Goal: Task Accomplishment & Management: Manage account settings

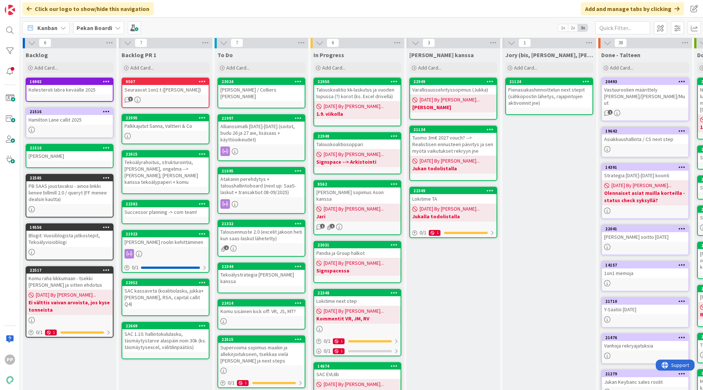
scroll to position [2, 0]
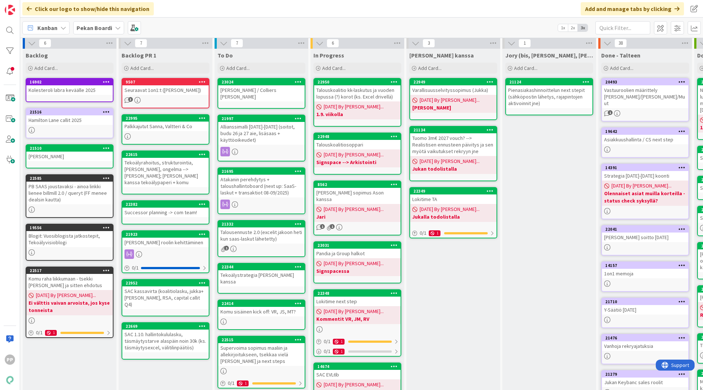
click at [271, 175] on div "Atakanin perehdytys + taloushallintoboard (next up: SaaS-laskut + transaktiot 0…" at bounding box center [261, 186] width 86 height 23
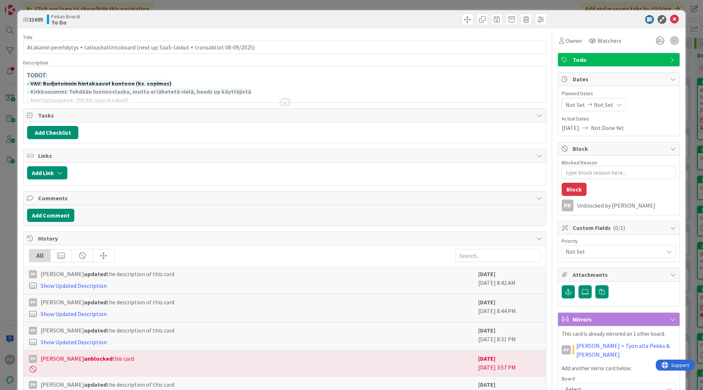
type textarea "x"
click at [522, 171] on textarea "Blocked Reason" at bounding box center [618, 172] width 114 height 13
type textarea "T"
type textarea "x"
type textarea "Ti"
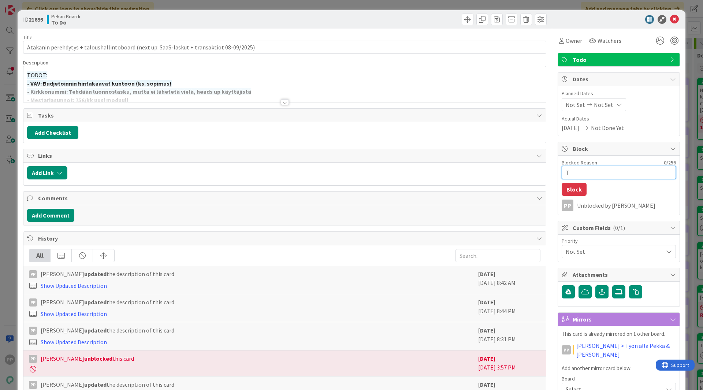
type textarea "x"
type textarea "Tii"
type textarea "x"
type textarea "Tiis"
type textarea "x"
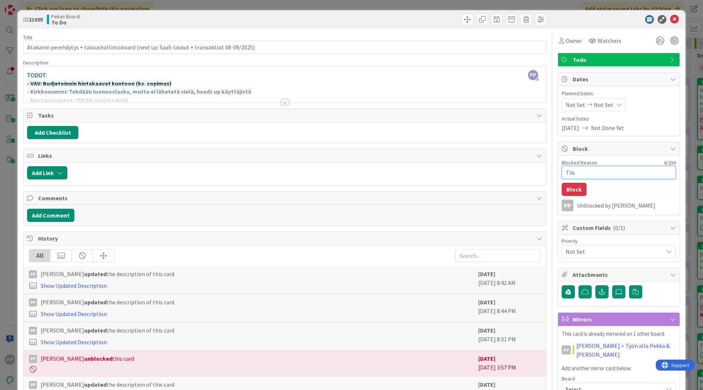
type textarea "Tiist"
type textarea "x"
type textarea "Tiista"
type textarea "x"
type textarea "Tiistai"
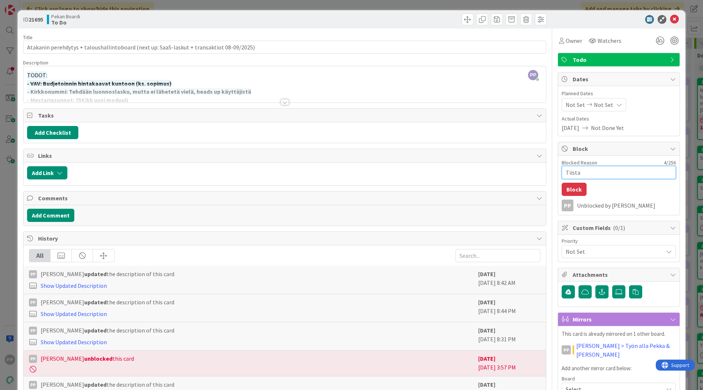
type textarea "x"
type textarea "Tiistai"
type textarea "x"
type textarea "Tiistai a"
type textarea "x"
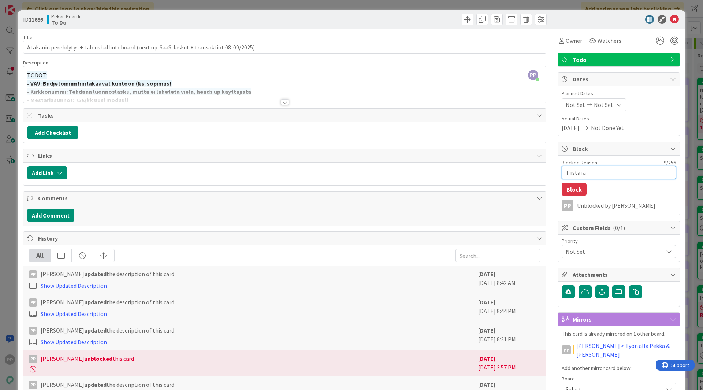
type textarea "Tiistai aa"
type textarea "x"
type textarea "Tiistai aam"
type textarea "x"
type textarea "Tiistai aamu"
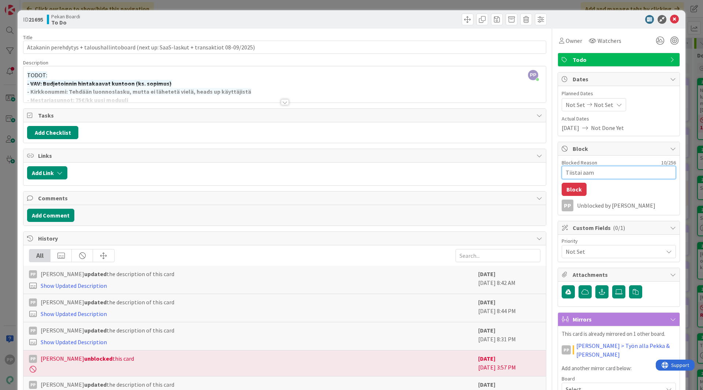
type textarea "x"
type textarea "Tiistai aamu"
click at [356, 81] on div "PP [PERSON_NAME] just joined TODOT: - VAV: Budjetoinnin hintakaavat kuntoon (ks…" at bounding box center [284, 84] width 522 height 36
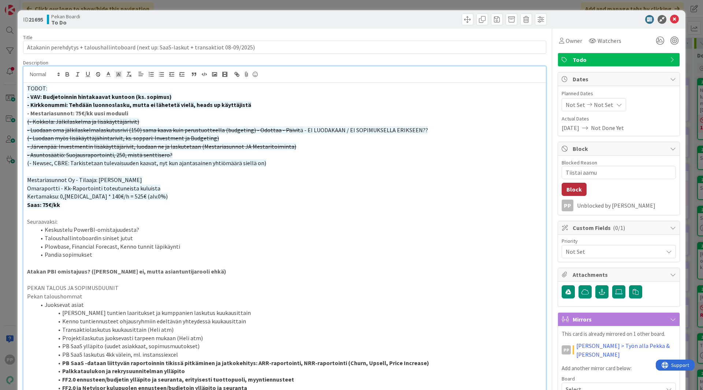
click at [522, 187] on button "Block" at bounding box center [573, 189] width 25 height 13
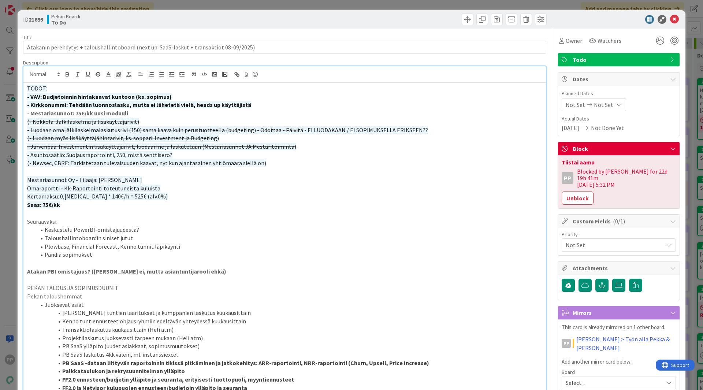
click at [522, 157] on div "ID 21695 Pekan Boardi To Do Title 89 / 128 Atakanin perehdytys + taloushallinto…" at bounding box center [351, 195] width 703 height 390
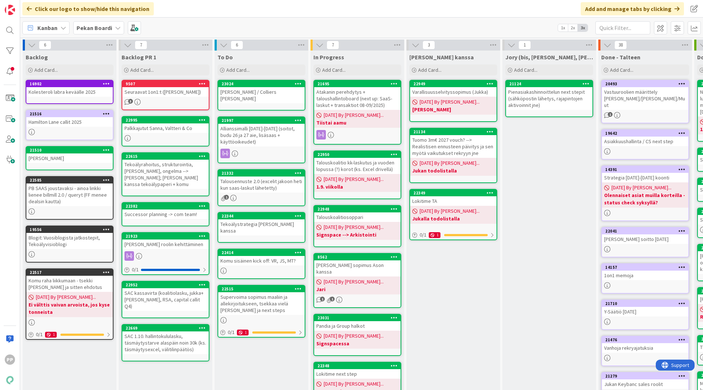
click at [227, 29] on div "Kanban Pekan Boardi 1x 2x 3x" at bounding box center [361, 28] width 682 height 20
click at [220, 15] on div "Click our logo to show/hide this navigation Add and manage tabs by clicking" at bounding box center [361, 9] width 682 height 18
click at [214, 11] on div "Click our logo to show/hide this navigation Add and manage tabs by clicking" at bounding box center [361, 9] width 682 height 18
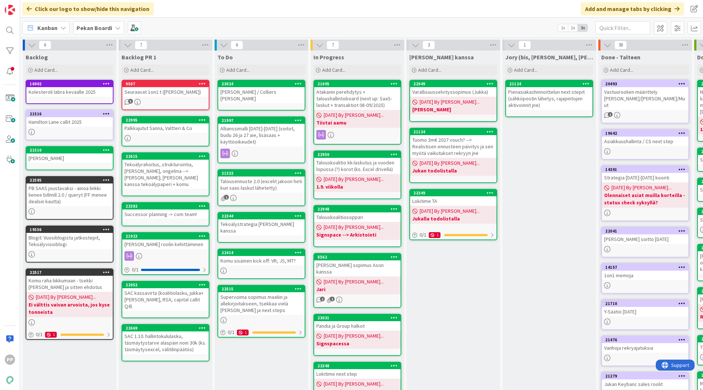
click at [209, 8] on div "Click our logo to show/hide this navigation Add and manage tabs by clicking" at bounding box center [361, 9] width 682 height 18
click at [212, 8] on div "Click our logo to show/hide this navigation Add and manage tabs by clicking" at bounding box center [361, 9] width 682 height 18
click at [213, 26] on div "Kanban Pekan Boardi 1x 2x 3x" at bounding box center [361, 28] width 682 height 20
click at [212, 7] on div "Click our logo to show/hide this navigation Add and manage tabs by clicking" at bounding box center [361, 9] width 682 height 18
click at [214, 22] on div "Kanban Pekan Boardi 1x 2x 3x" at bounding box center [361, 28] width 682 height 20
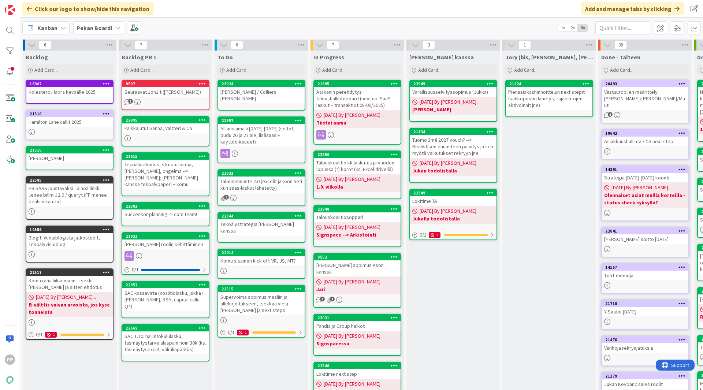
click at [214, 6] on div "Click our logo to show/hide this navigation Add and manage tabs by clicking" at bounding box center [361, 9] width 682 height 18
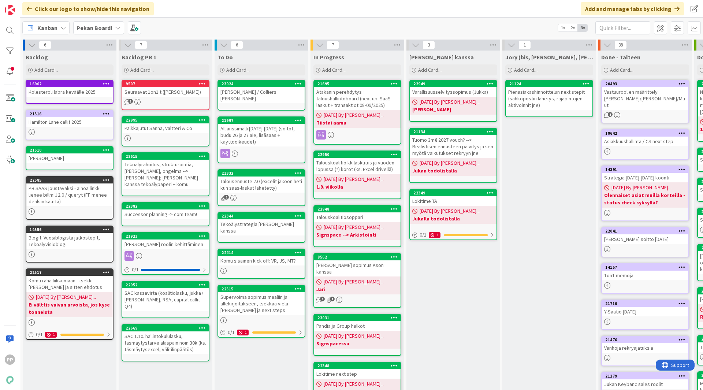
click at [214, 6] on div "Click our logo to show/hide this navigation Add and manage tabs by clicking" at bounding box center [361, 9] width 682 height 18
click at [216, 8] on div "Click our logo to show/hide this navigation Add and manage tabs by clicking" at bounding box center [361, 9] width 682 height 18
click at [265, 176] on div "Talousennuste 2.0 (excelit jakoon heti kun saas-laskut lähetetty)" at bounding box center [261, 184] width 86 height 16
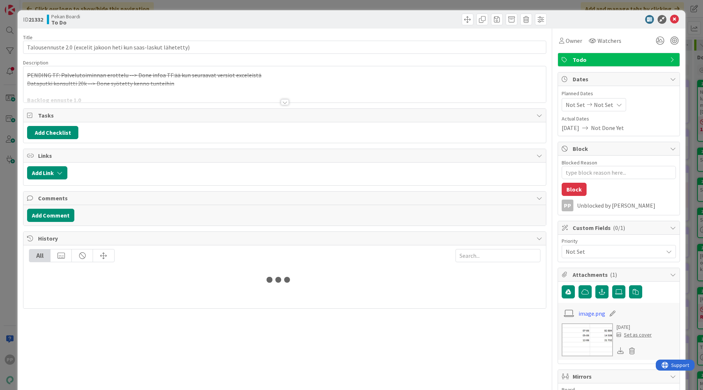
click at [205, 86] on div at bounding box center [284, 93] width 522 height 19
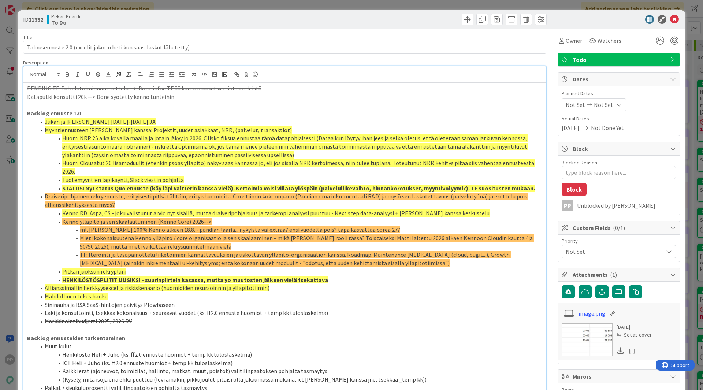
click at [192, 101] on p at bounding box center [284, 105] width 515 height 8
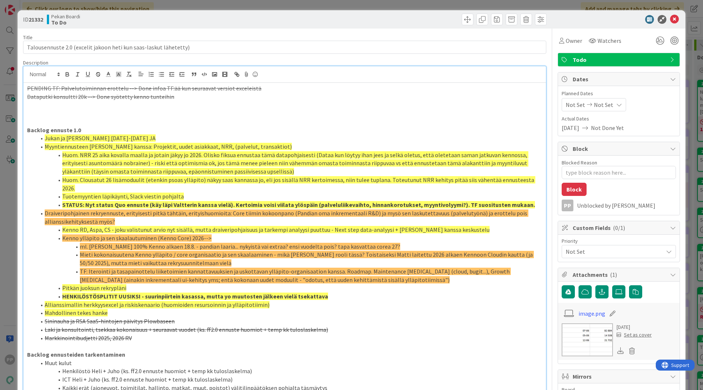
type textarea "x"
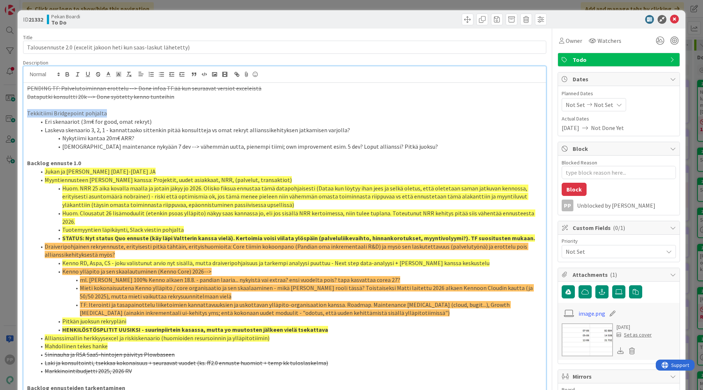
drag, startPoint x: 105, startPoint y: 113, endPoint x: 10, endPoint y: 110, distance: 94.8
click at [10, 110] on div "ID 21332 Pekan Boardi To Do Title 65 / 128 Talousennuste 2.0 (excelit jakoon he…" at bounding box center [351, 195] width 703 height 390
click at [134, 152] on p at bounding box center [284, 155] width 515 height 8
click at [87, 60] on div "Description" at bounding box center [284, 62] width 523 height 7
click at [93, 39] on div "Title 65 / 128" at bounding box center [284, 37] width 523 height 7
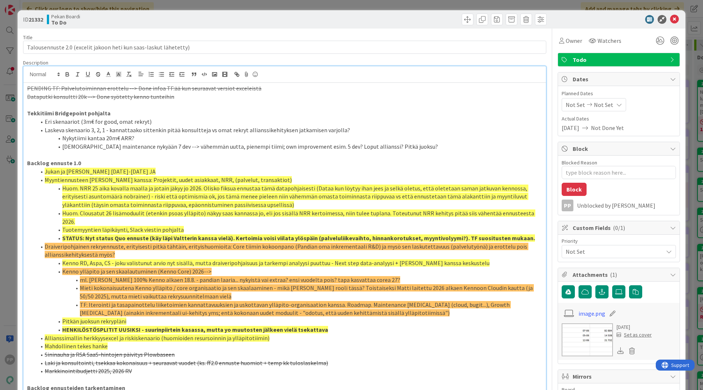
click at [12, 68] on div "ID 21332 Pekan Boardi To Do Title 65 / 128 Talousennuste 2.0 (excelit jakoon he…" at bounding box center [351, 195] width 703 height 390
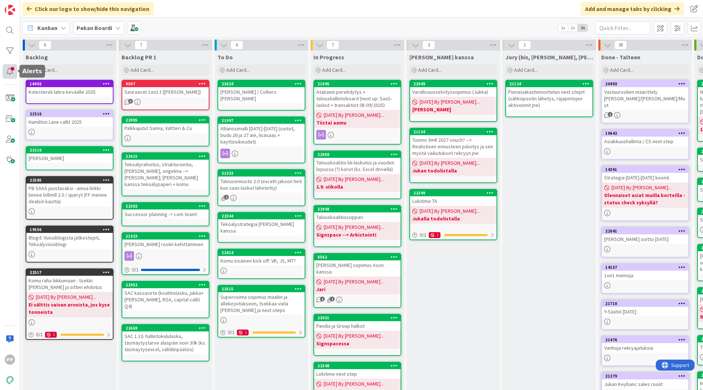
click at [7, 75] on div at bounding box center [10, 71] width 15 height 15
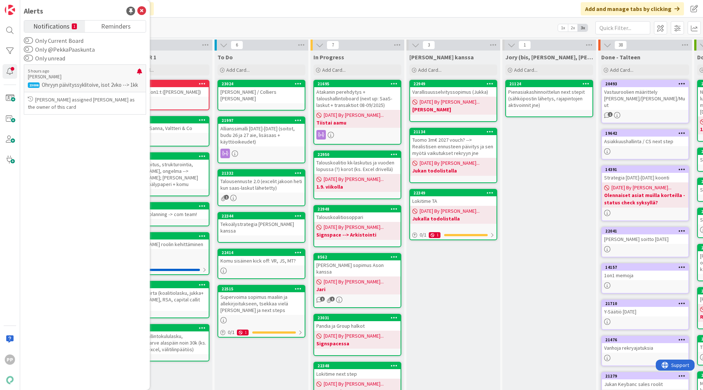
click at [208, 23] on div "Kanban Pekan Boardi 1x 2x 3x" at bounding box center [361, 28] width 682 height 20
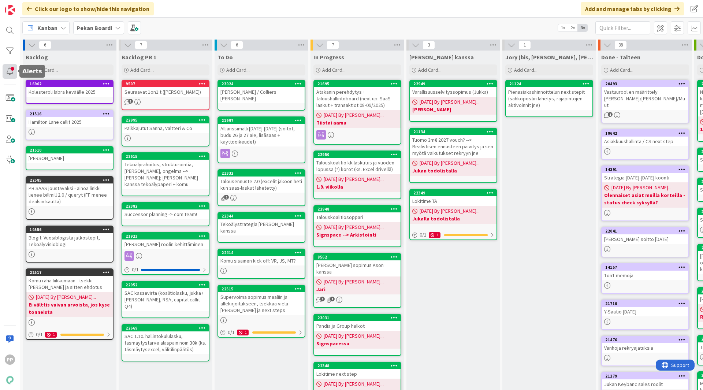
click at [14, 71] on div at bounding box center [10, 71] width 15 height 15
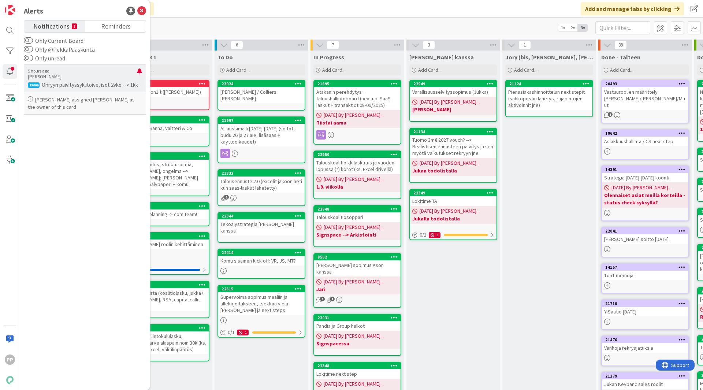
click at [96, 104] on p "[PERSON_NAME] assigned [PERSON_NAME] as the owner of this card" at bounding box center [85, 103] width 114 height 15
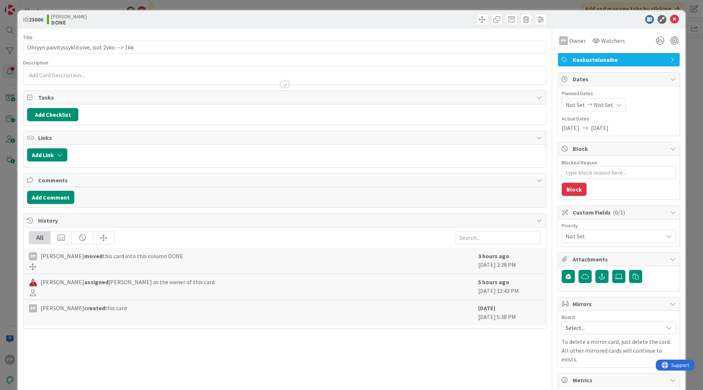
type textarea "x"
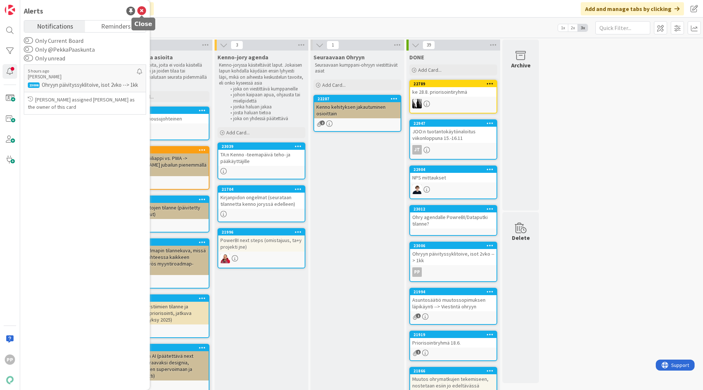
click at [143, 8] on icon at bounding box center [141, 11] width 9 height 9
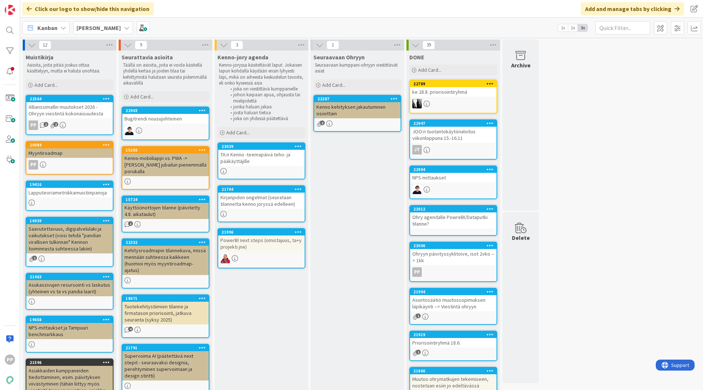
click at [522, 209] on div "12 Muistikirja Asioita, joita pitää joskus ottaa käsittelyyn, mutta ei haluta u…" at bounding box center [362, 314] width 680 height 549
